Goal: Entertainment & Leisure: Consume media (video, audio)

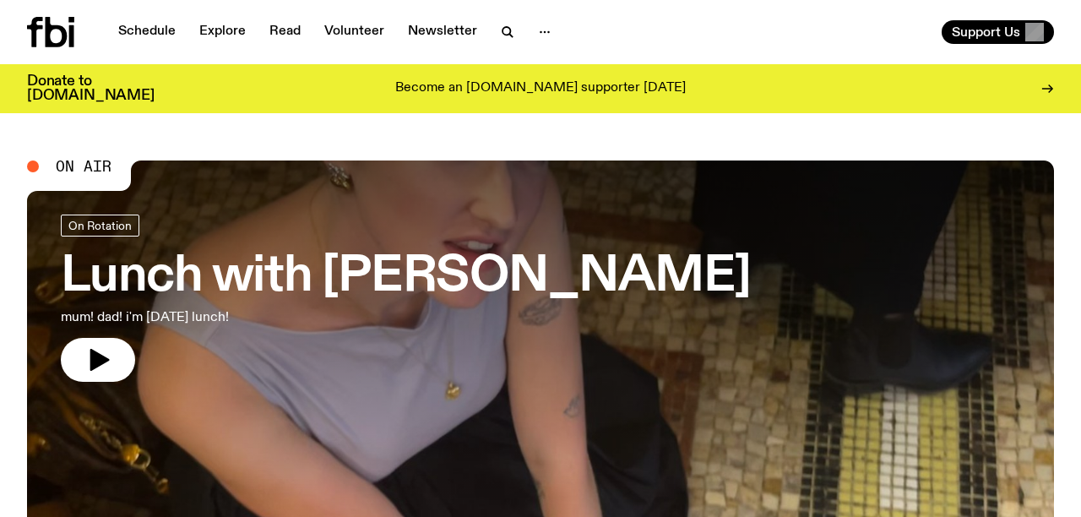
click at [294, 324] on p "mum! dad! i'm [DATE] lunch!" at bounding box center [277, 317] width 432 height 20
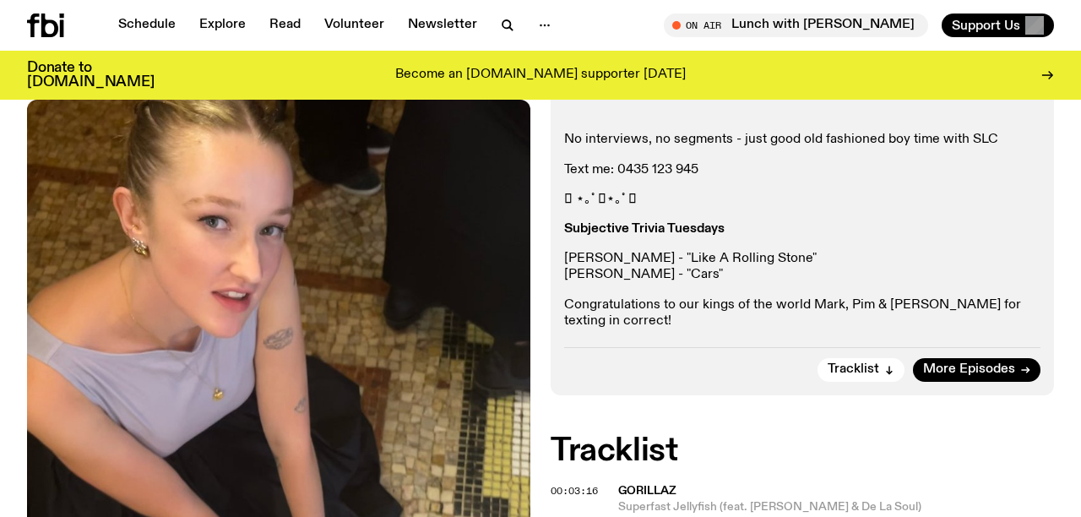
scroll to position [383, 0]
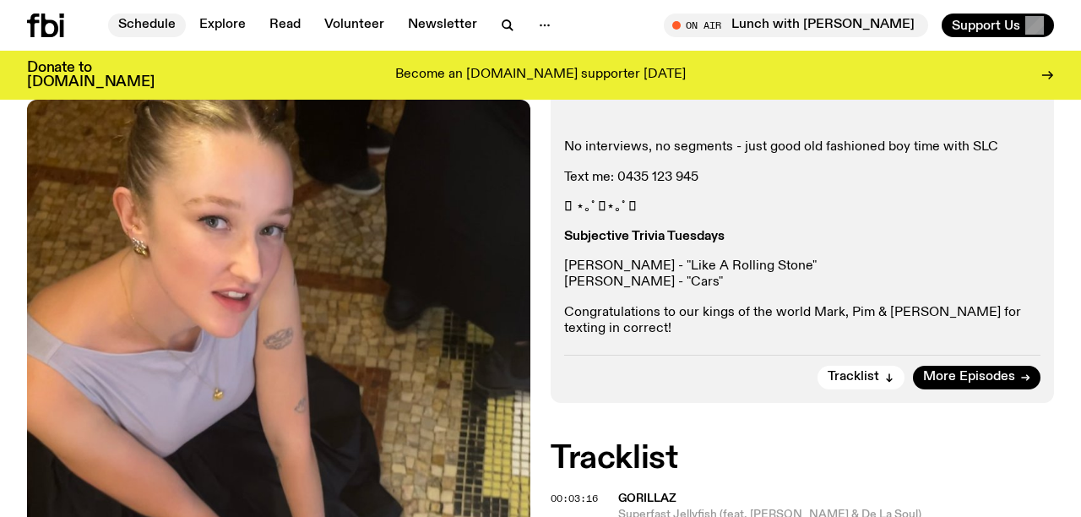
click at [153, 24] on link "Schedule" at bounding box center [147, 26] width 78 height 24
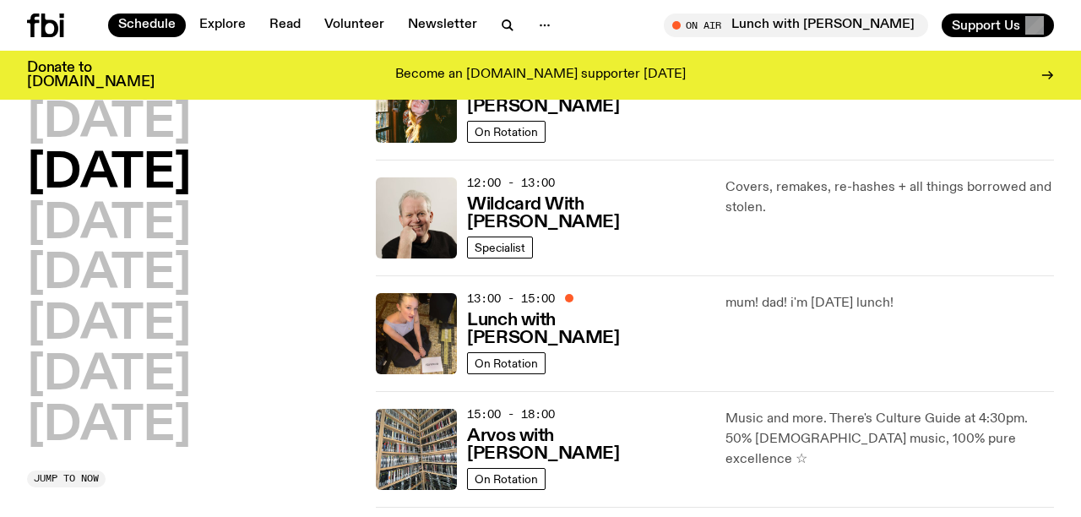
scroll to position [341, 0]
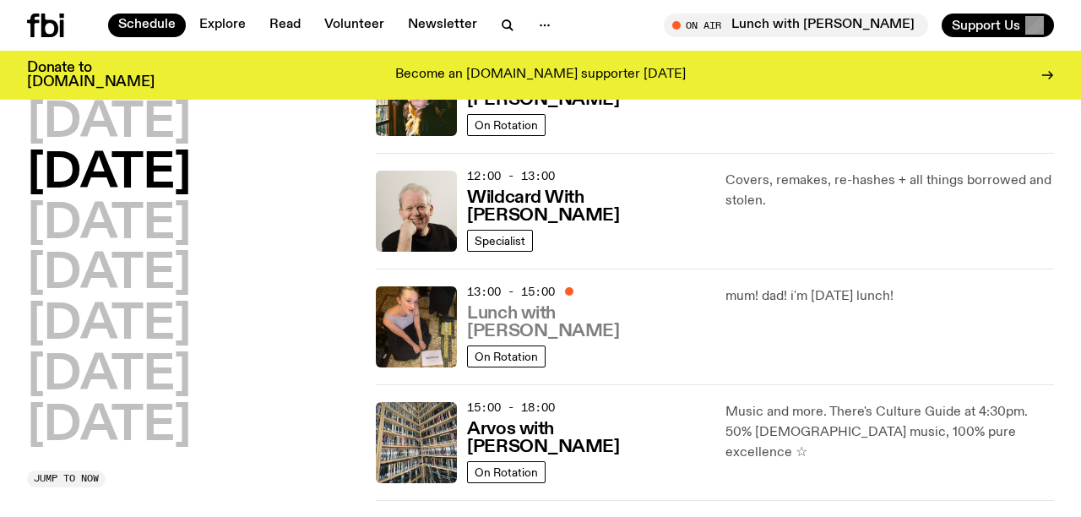
click at [552, 322] on h3 "Lunch with [PERSON_NAME]" at bounding box center [585, 322] width 237 height 35
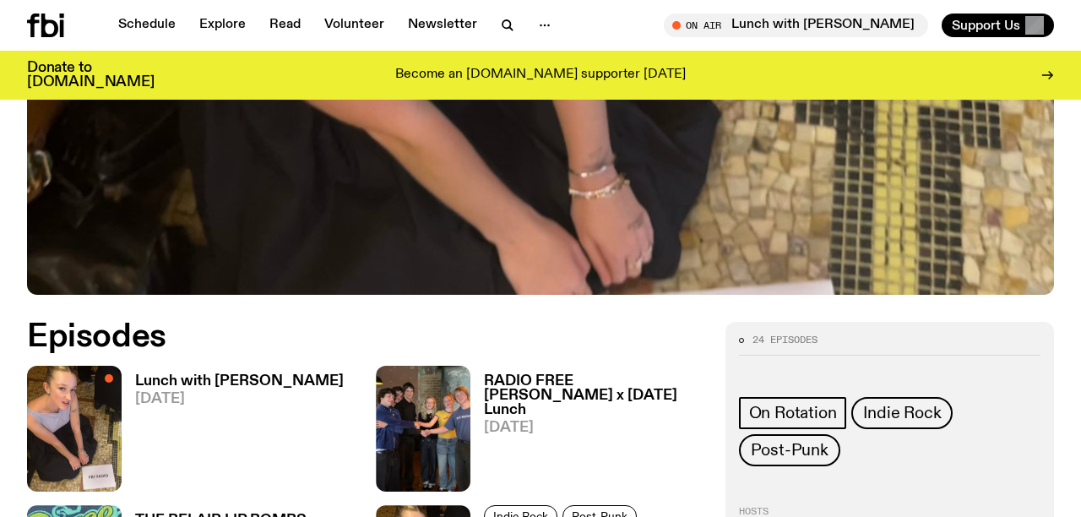
scroll to position [611, 0]
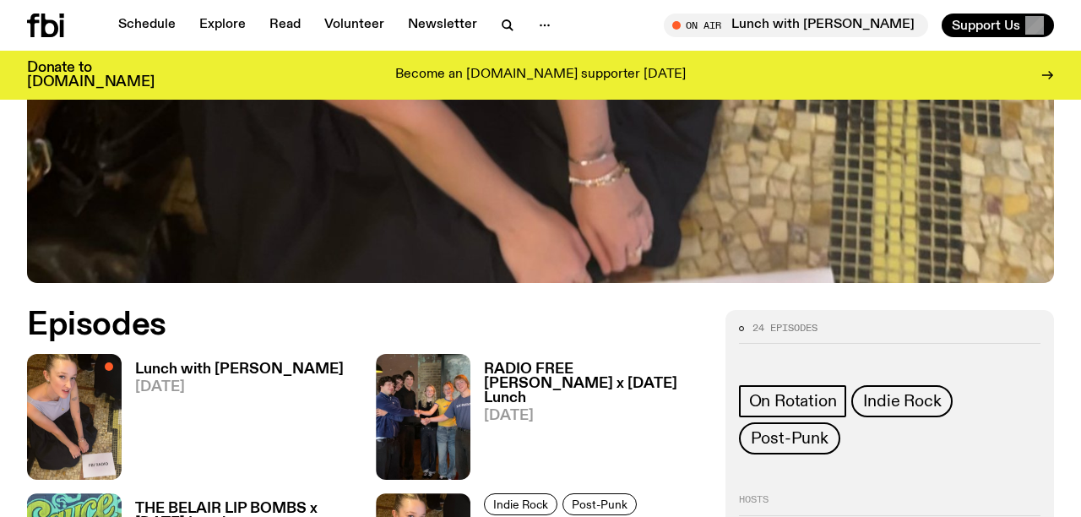
click at [528, 362] on h3 "RADIO FREE [PERSON_NAME] x [DATE] Lunch" at bounding box center [594, 383] width 220 height 43
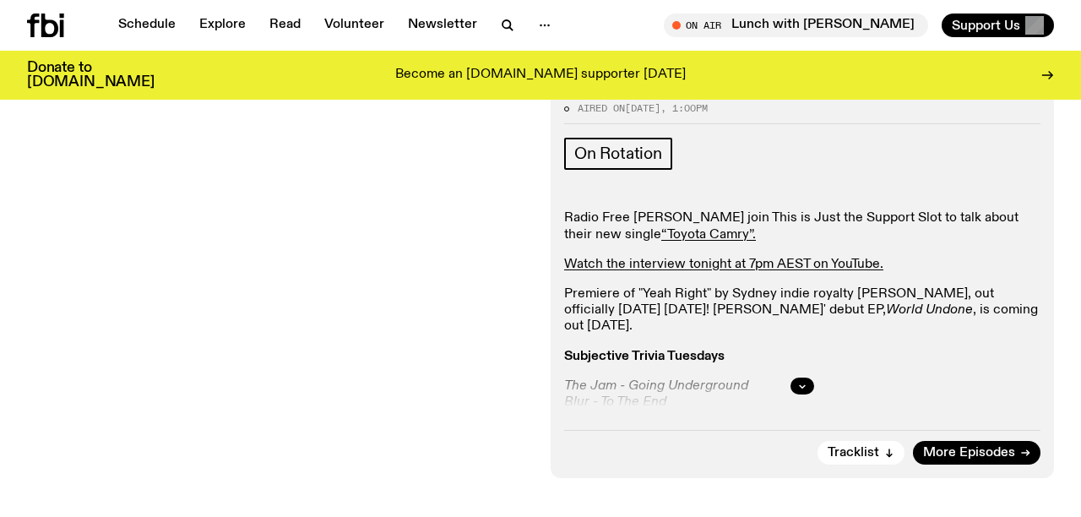
scroll to position [389, 0]
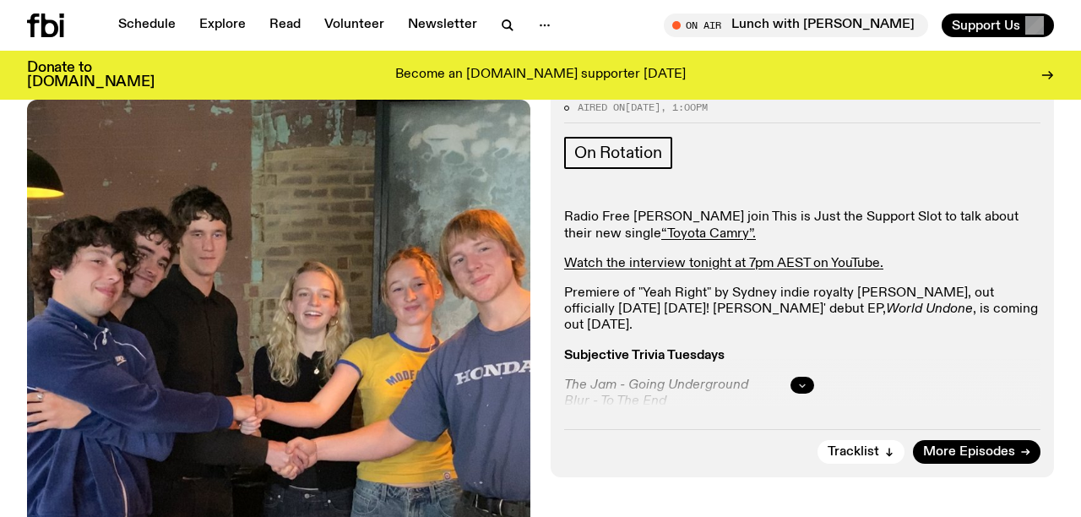
click at [802, 380] on icon "button" at bounding box center [802, 385] width 10 height 10
